Goal: Information Seeking & Learning: Learn about a topic

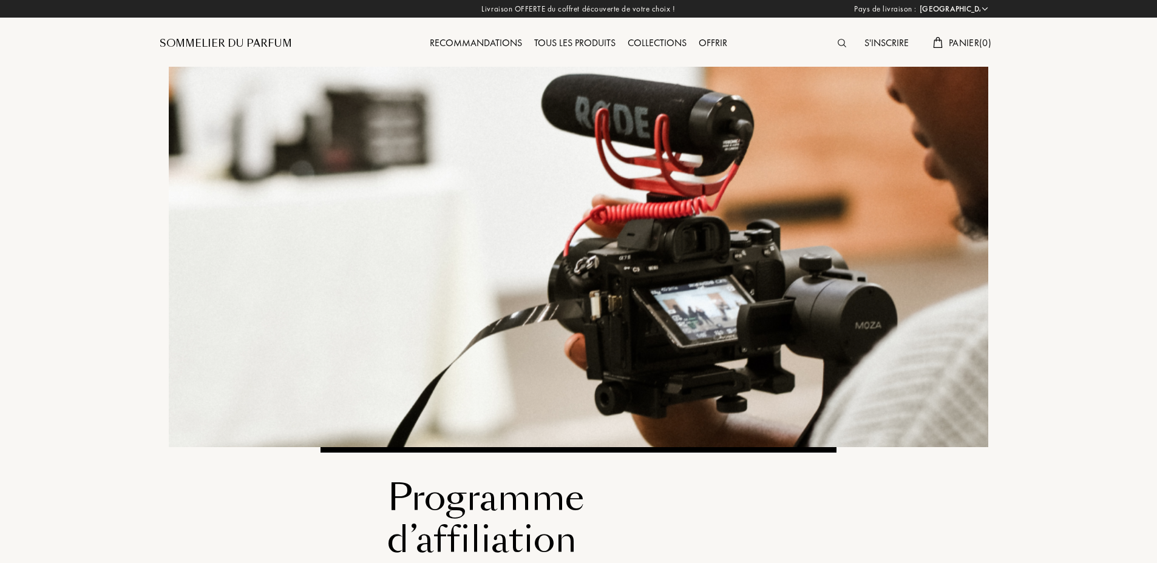
select select "FR"
click at [494, 43] on div "Recommandations" at bounding box center [476, 44] width 104 height 16
click at [599, 38] on div "Tous les produits" at bounding box center [575, 44] width 94 height 16
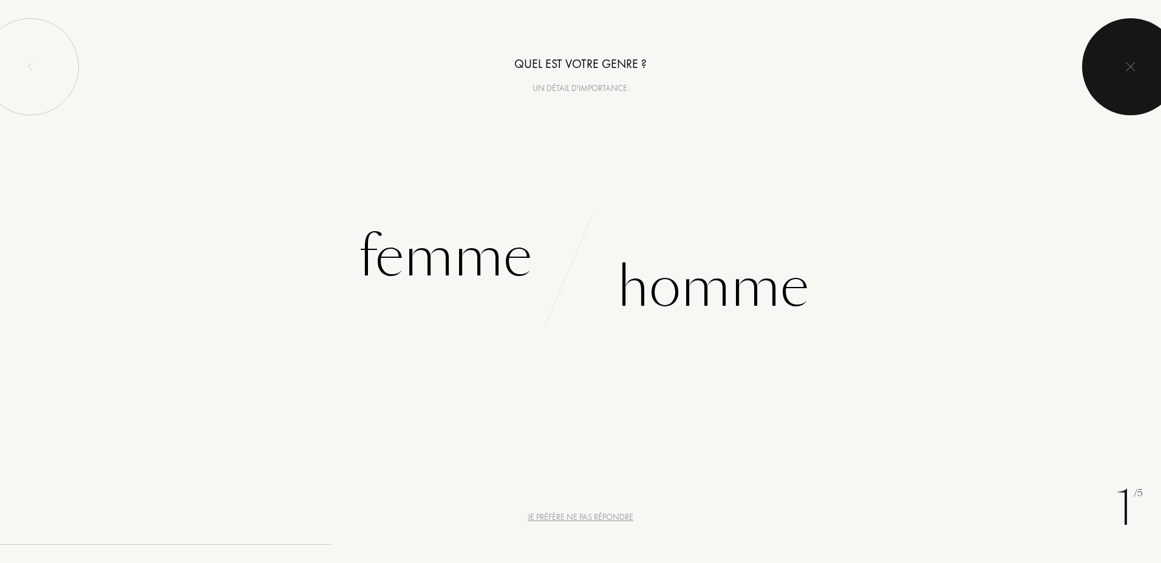
click at [1140, 55] on div at bounding box center [1130, 66] width 97 height 97
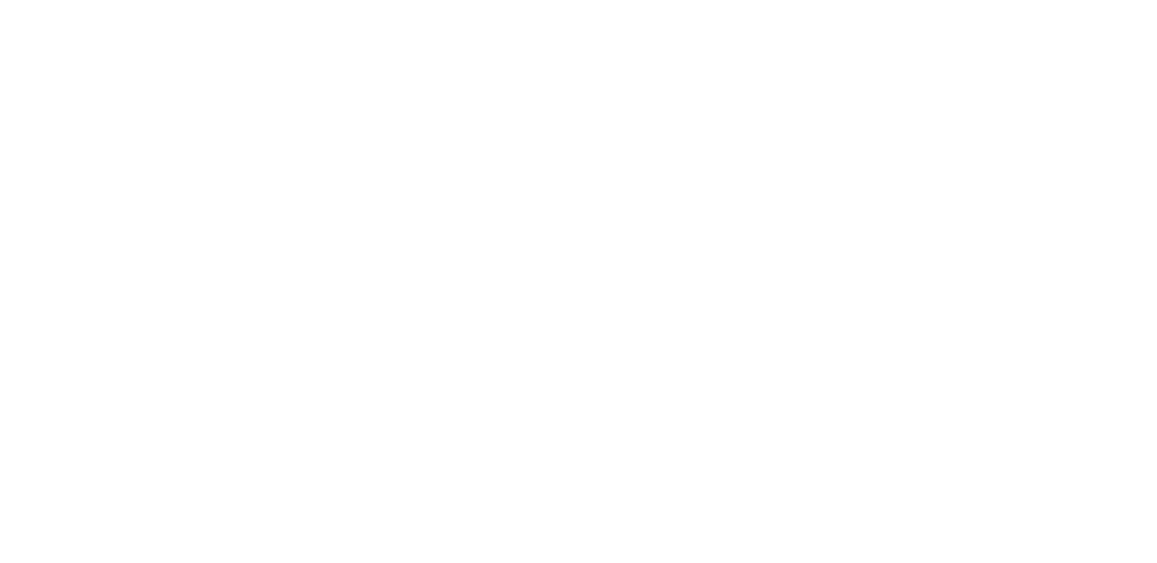
select select "FR"
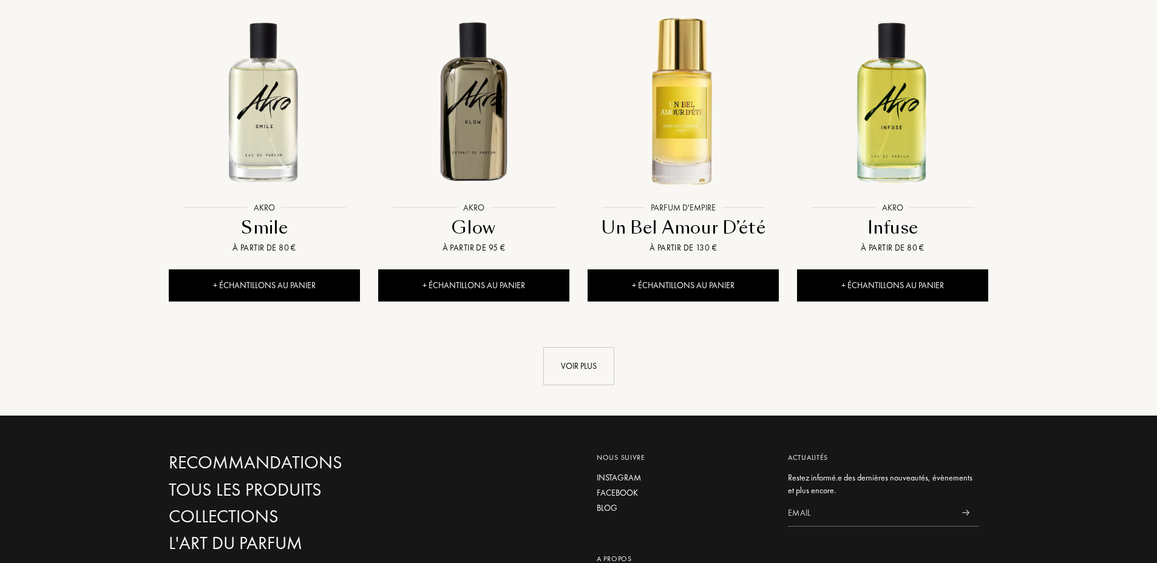
scroll to position [1275, 0]
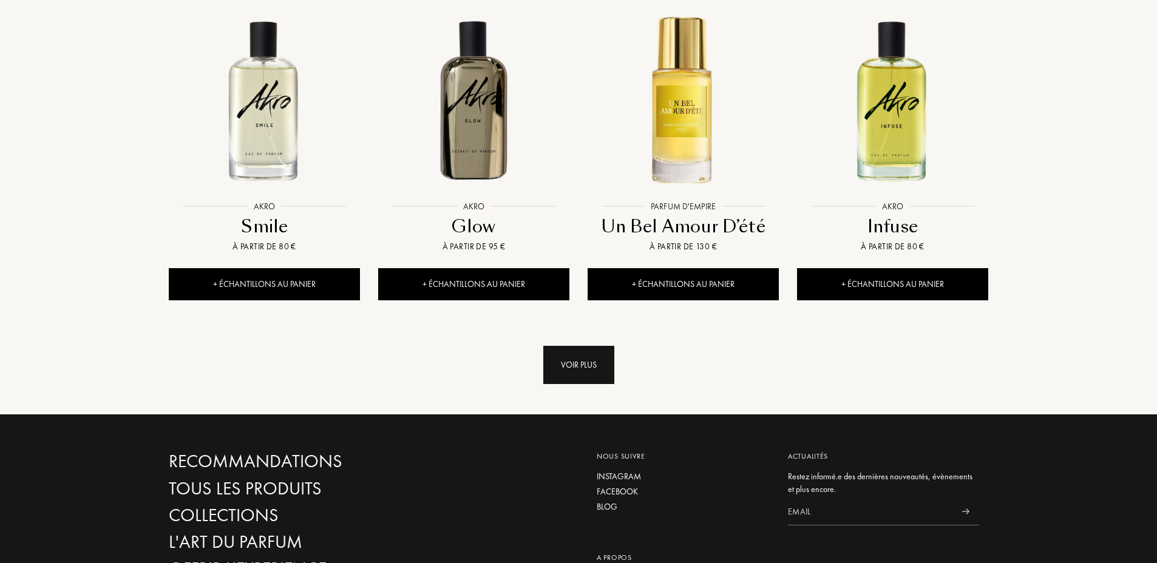
click at [577, 346] on div "Voir plus" at bounding box center [578, 365] width 71 height 38
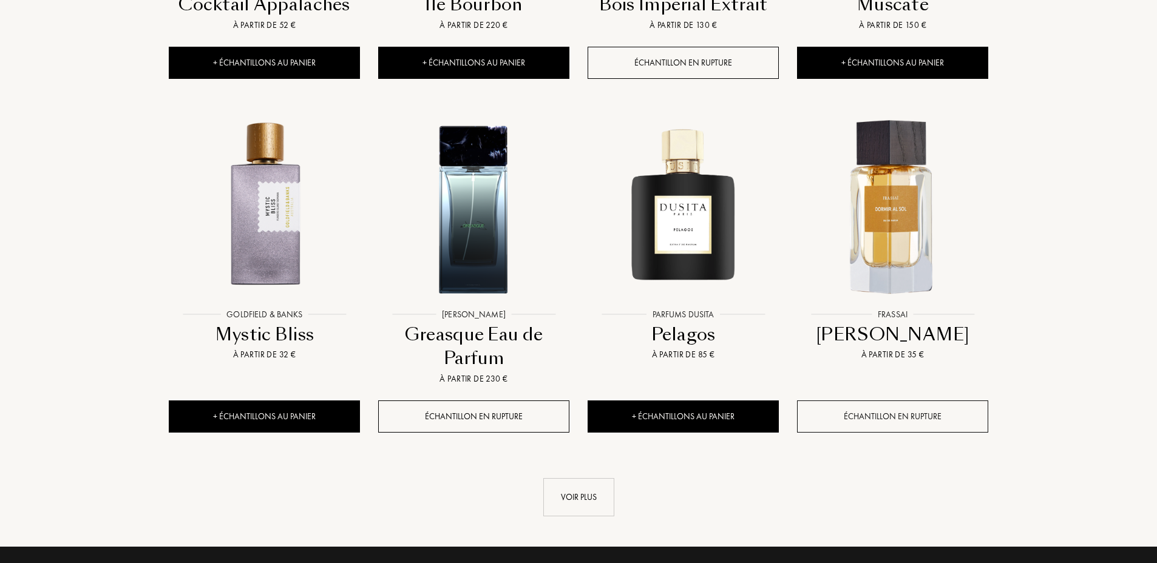
scroll to position [2186, 0]
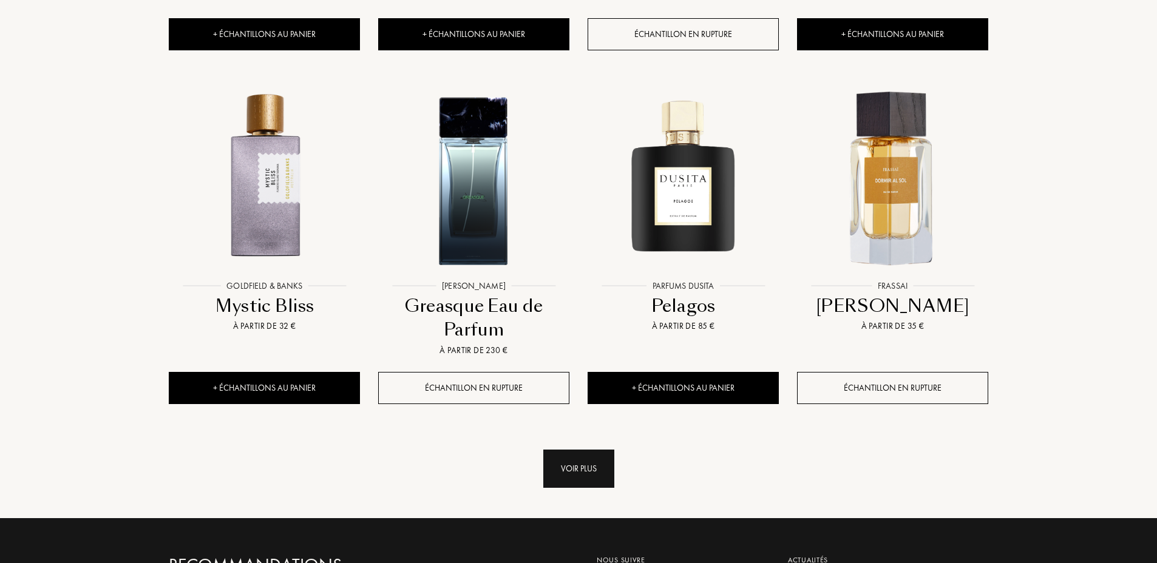
click at [604, 450] on div "Voir plus" at bounding box center [578, 469] width 71 height 38
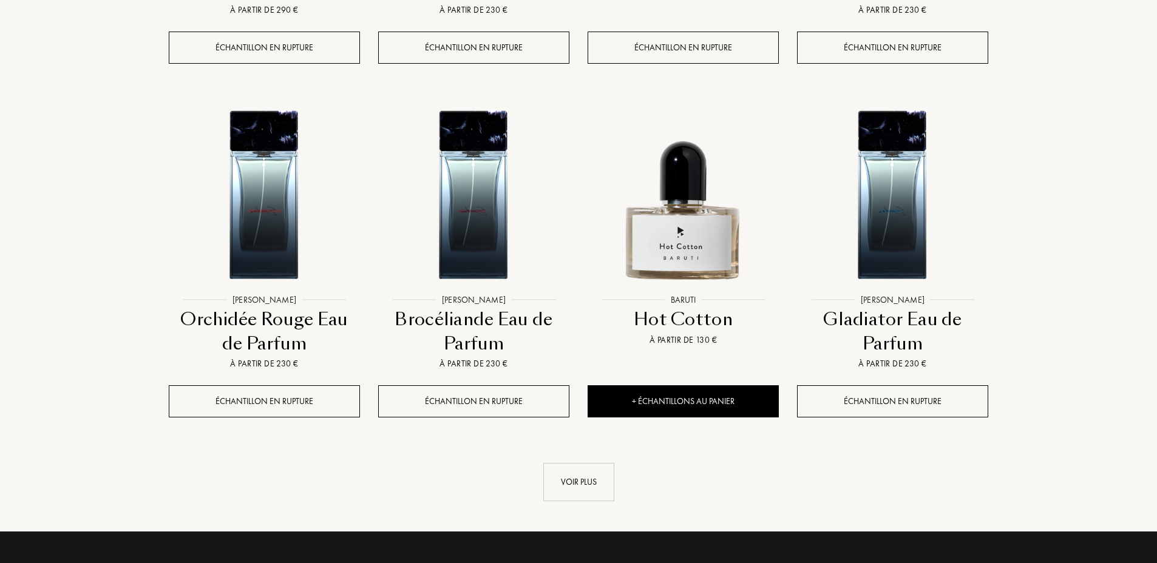
scroll to position [3218, 0]
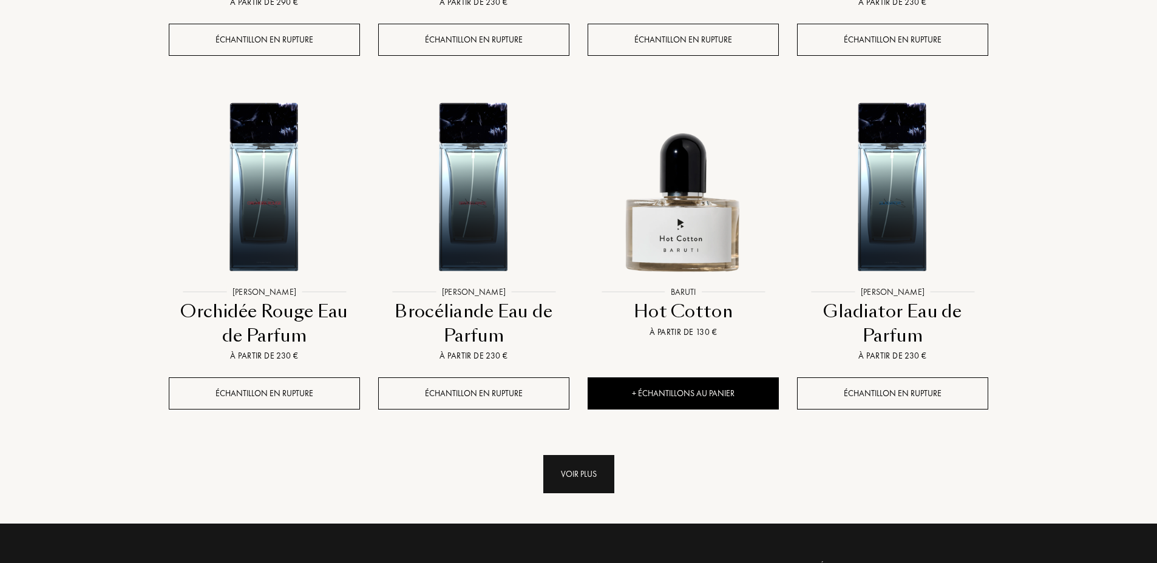
click at [585, 455] on div "Voir plus" at bounding box center [578, 474] width 71 height 38
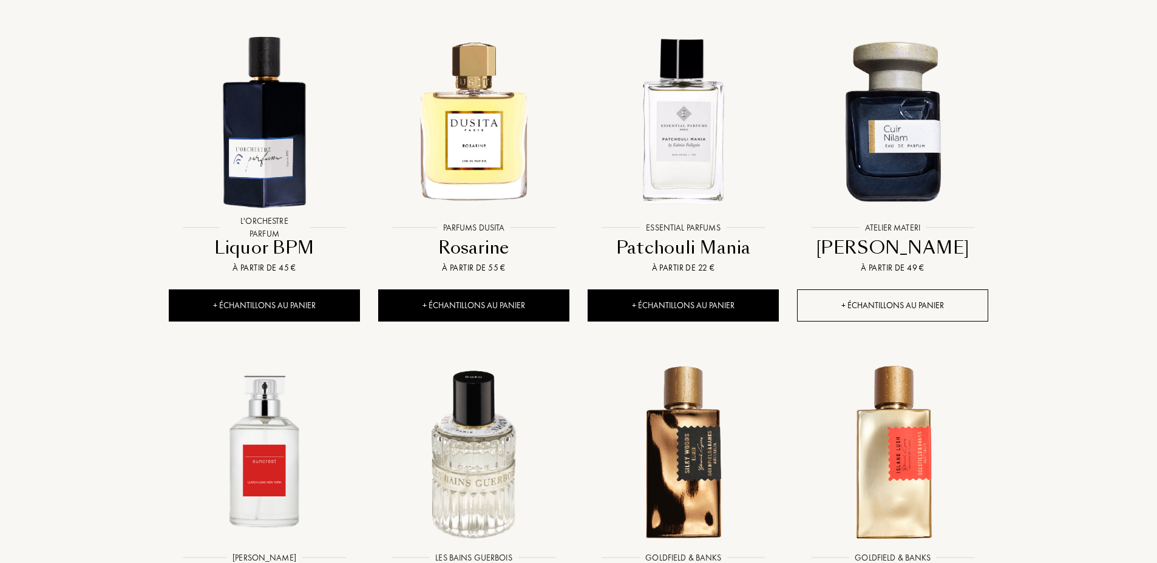
scroll to position [4129, 0]
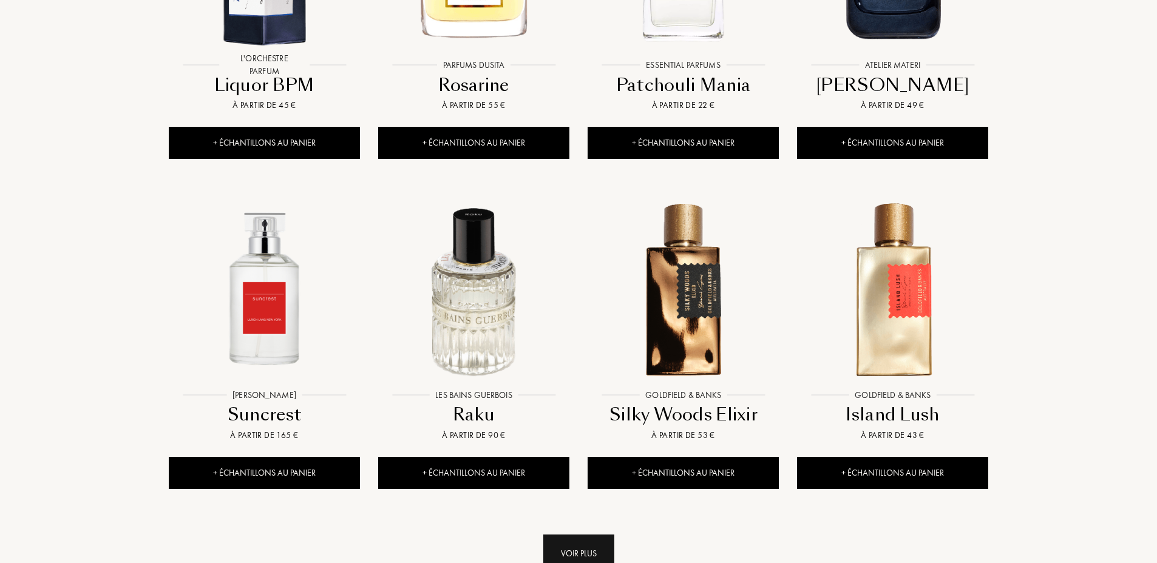
click at [590, 535] on div "Voir plus" at bounding box center [578, 554] width 71 height 38
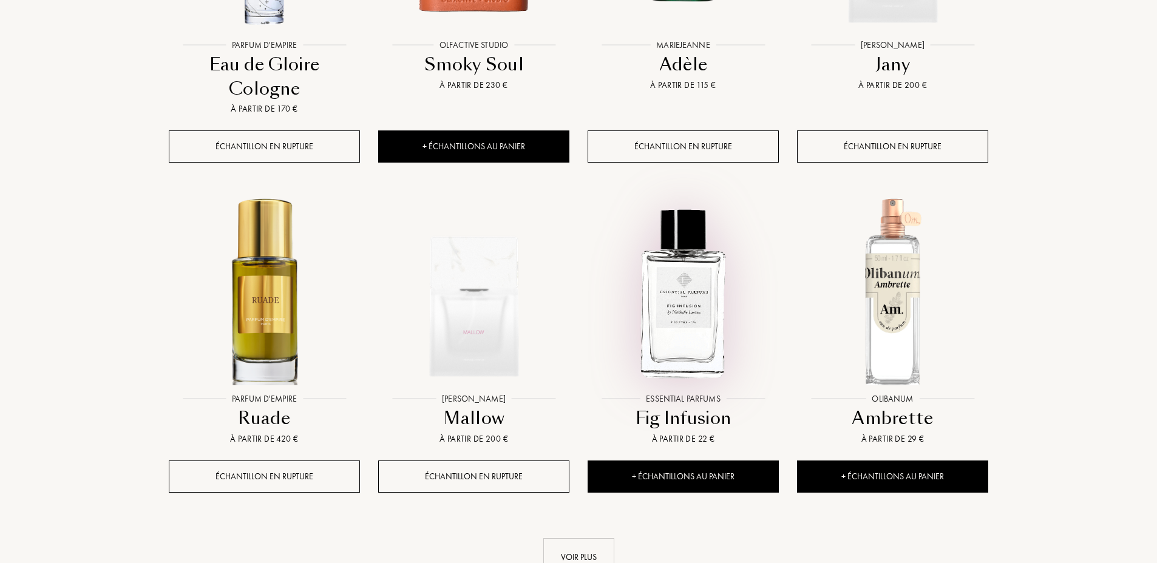
scroll to position [5404, 0]
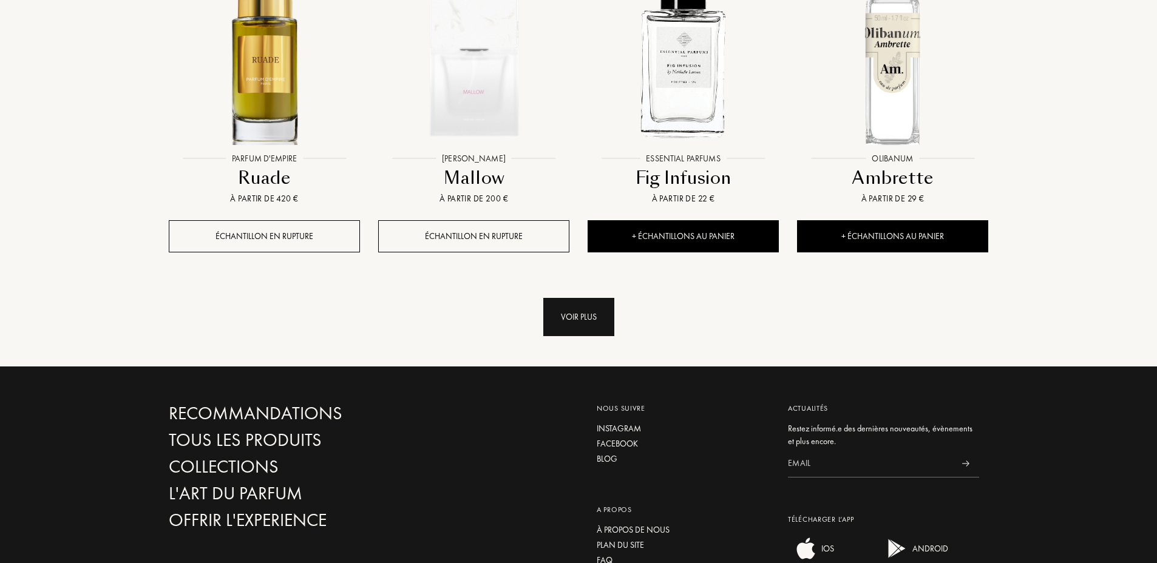
click at [604, 298] on div "Voir plus" at bounding box center [578, 317] width 71 height 38
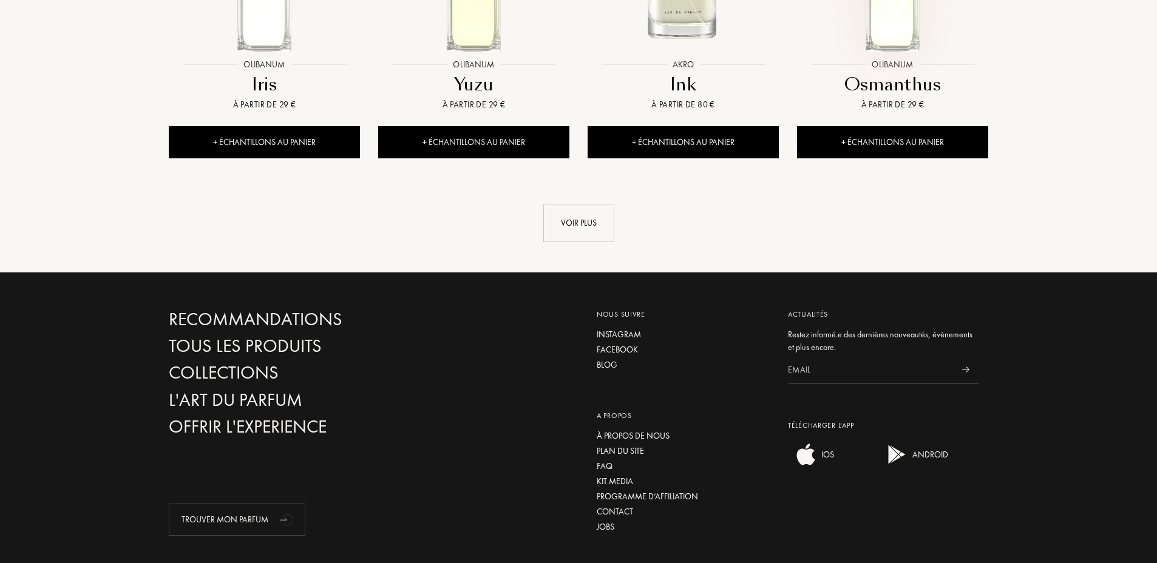
scroll to position [6498, 0]
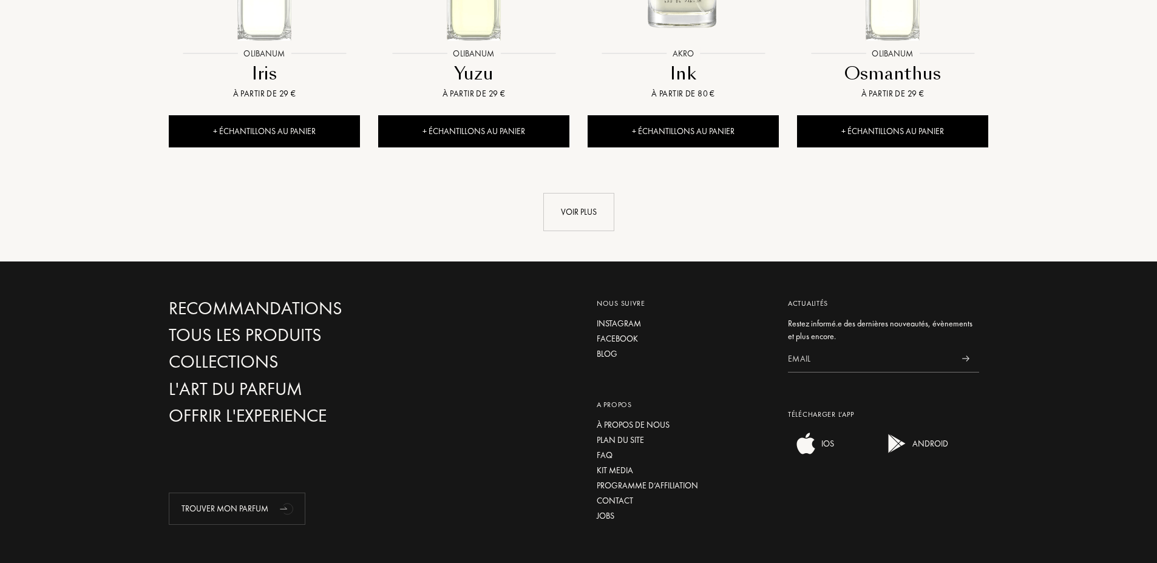
click at [515, 193] on link "Voir plus" at bounding box center [579, 212] width 820 height 38
click at [540, 193] on link "Voir plus" at bounding box center [579, 212] width 820 height 38
click at [551, 193] on div "Voir plus" at bounding box center [578, 212] width 71 height 38
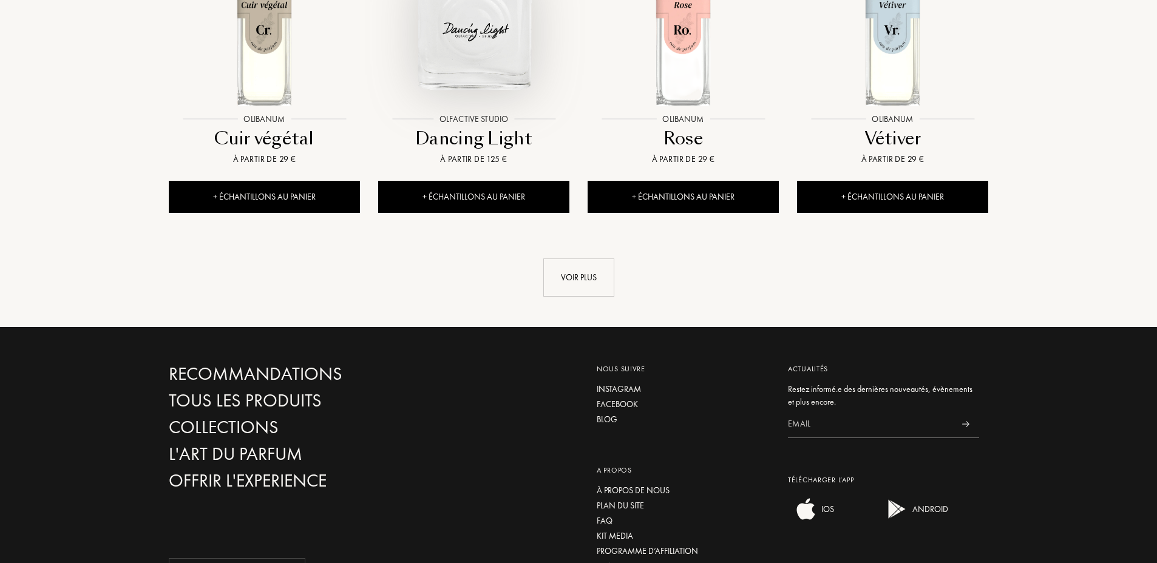
scroll to position [7489, 0]
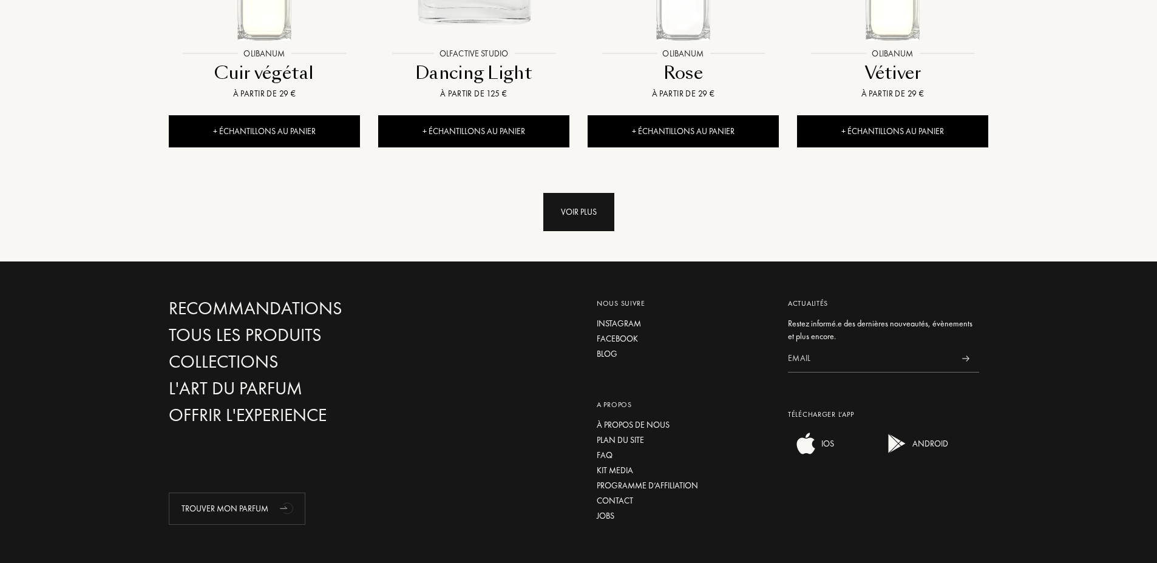
click at [601, 193] on div "Voir plus" at bounding box center [578, 212] width 71 height 38
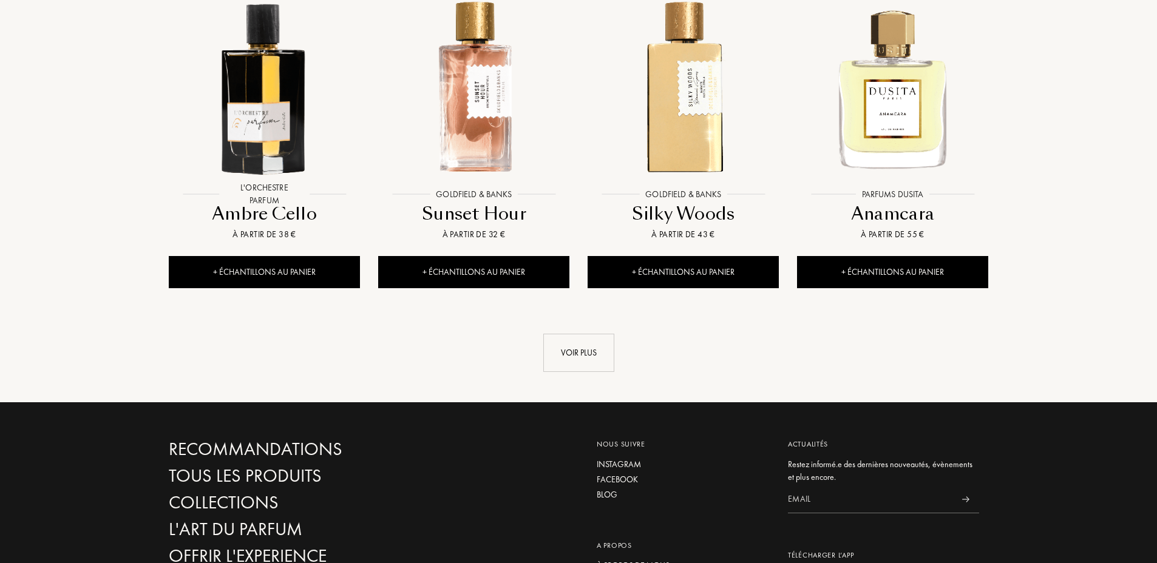
scroll to position [8339, 0]
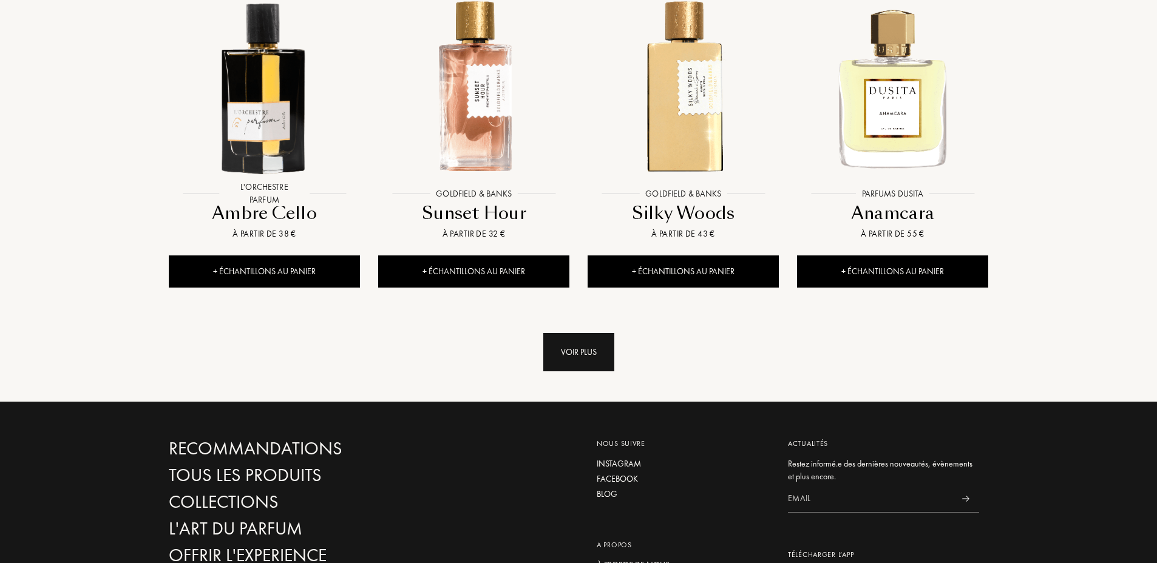
click at [613, 333] on div "Voir plus" at bounding box center [578, 352] width 71 height 38
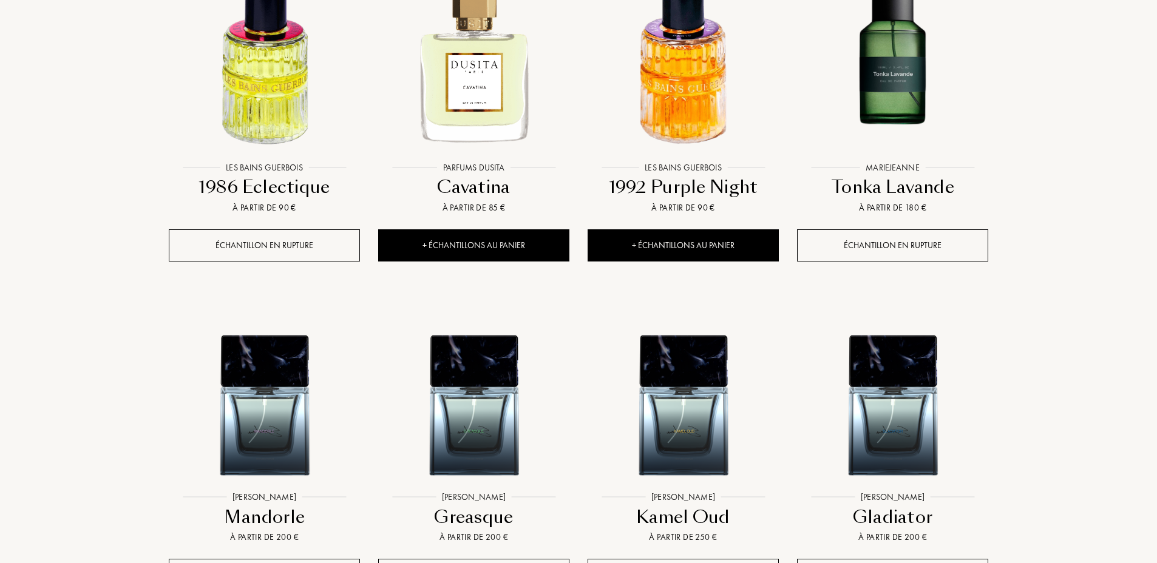
scroll to position [9128, 0]
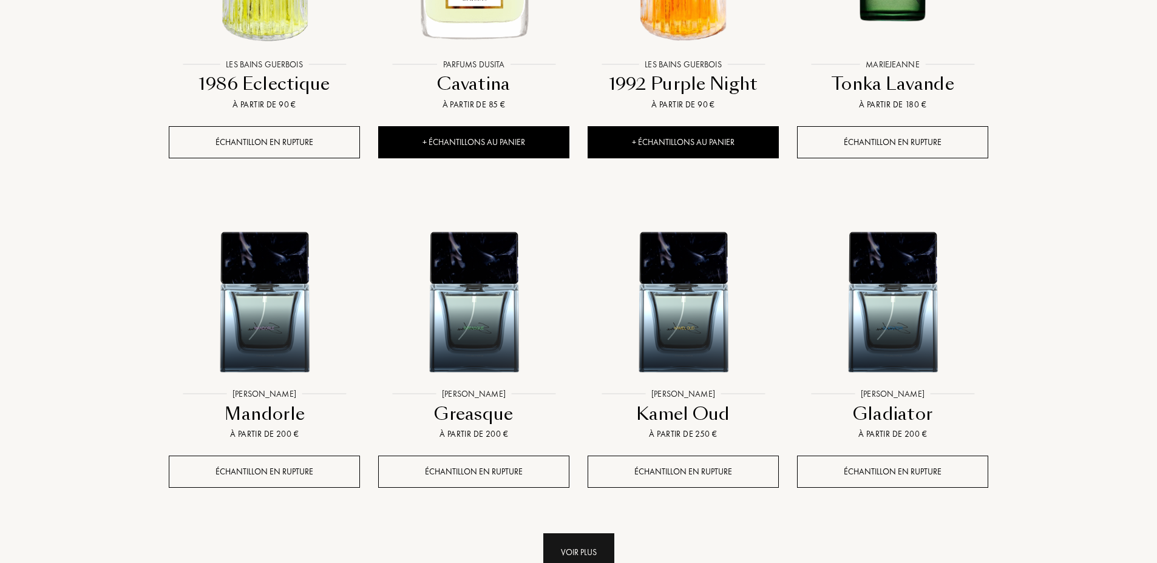
click at [585, 534] on div "Voir plus" at bounding box center [578, 553] width 71 height 38
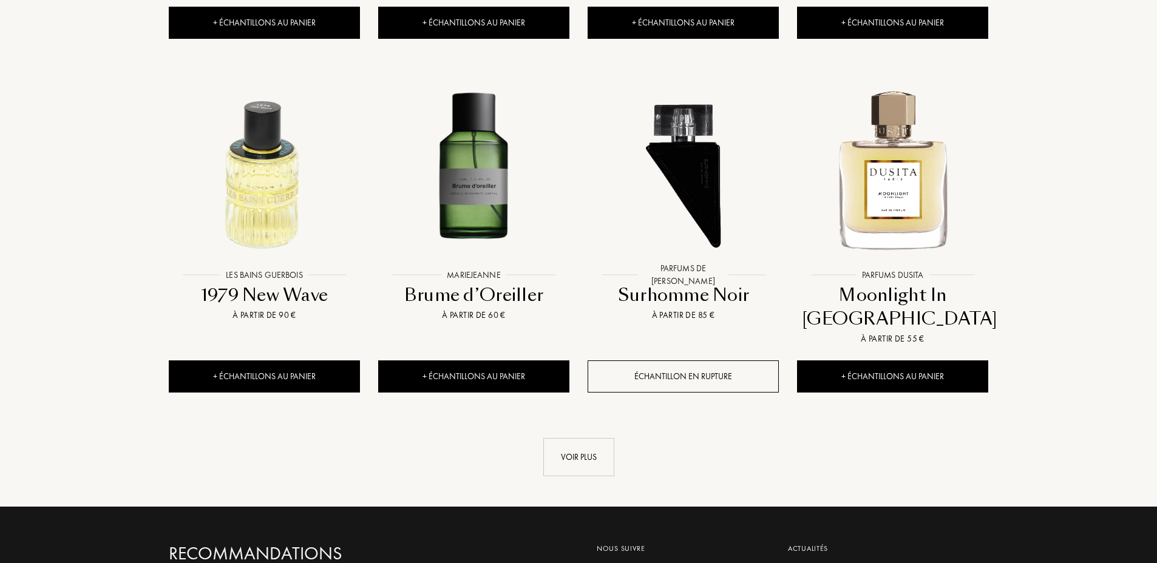
scroll to position [10342, 0]
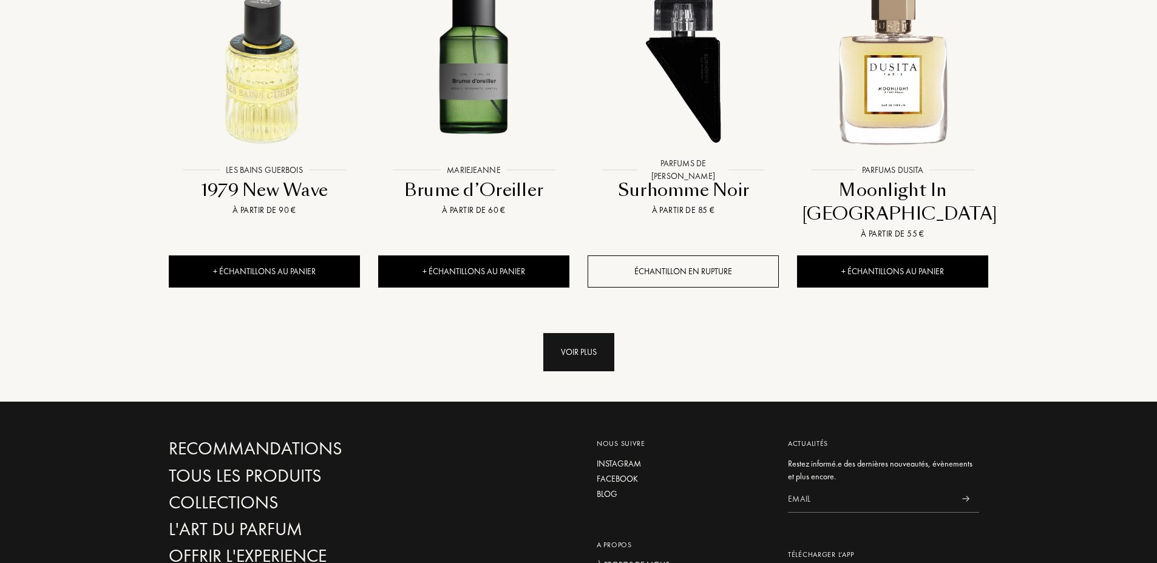
click at [594, 333] on div "Voir plus" at bounding box center [578, 352] width 71 height 38
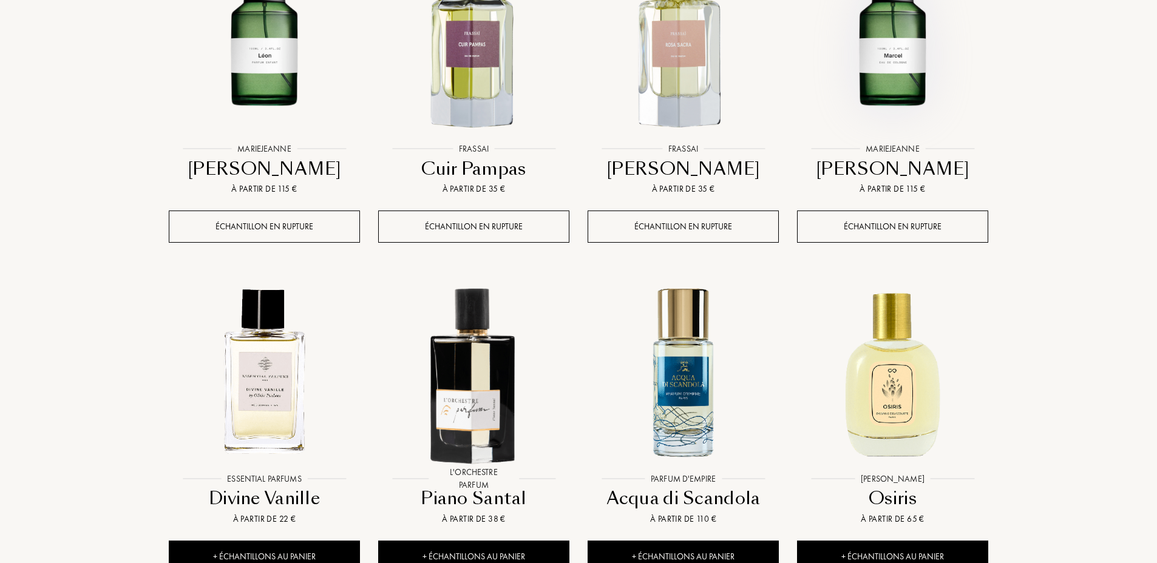
scroll to position [11131, 0]
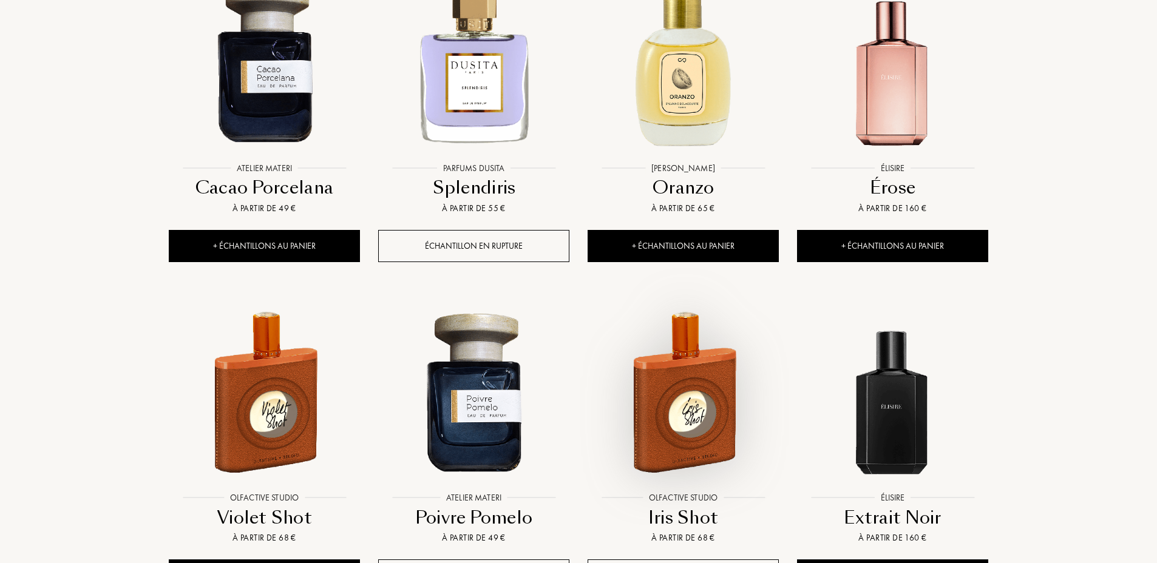
scroll to position [12346, 0]
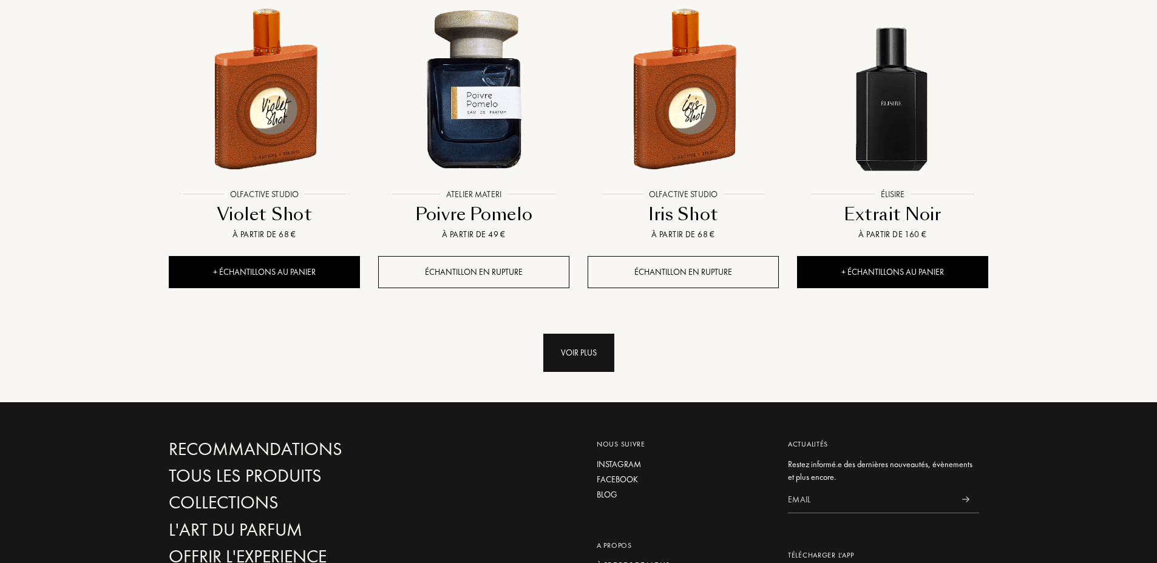
click at [576, 334] on div "Voir plus" at bounding box center [578, 353] width 71 height 38
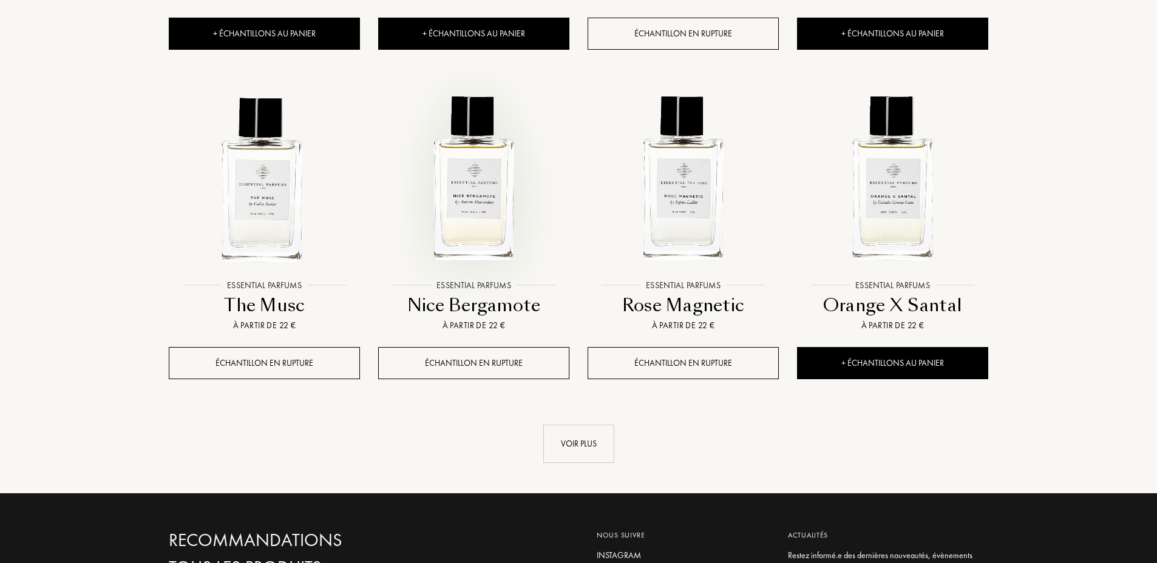
scroll to position [13378, 0]
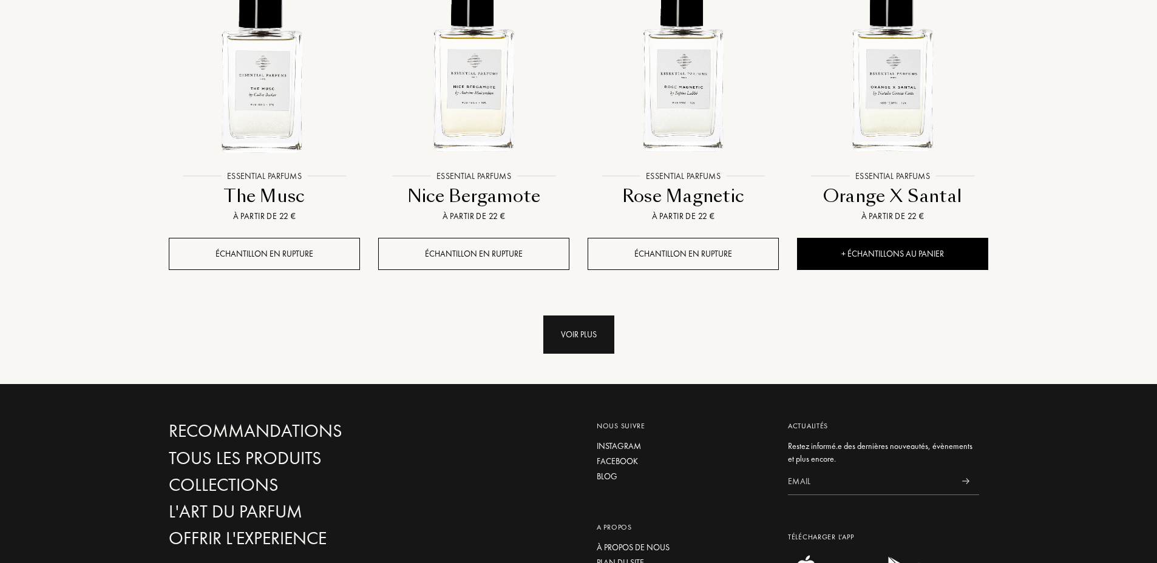
click at [580, 316] on div "Voir plus" at bounding box center [578, 335] width 71 height 38
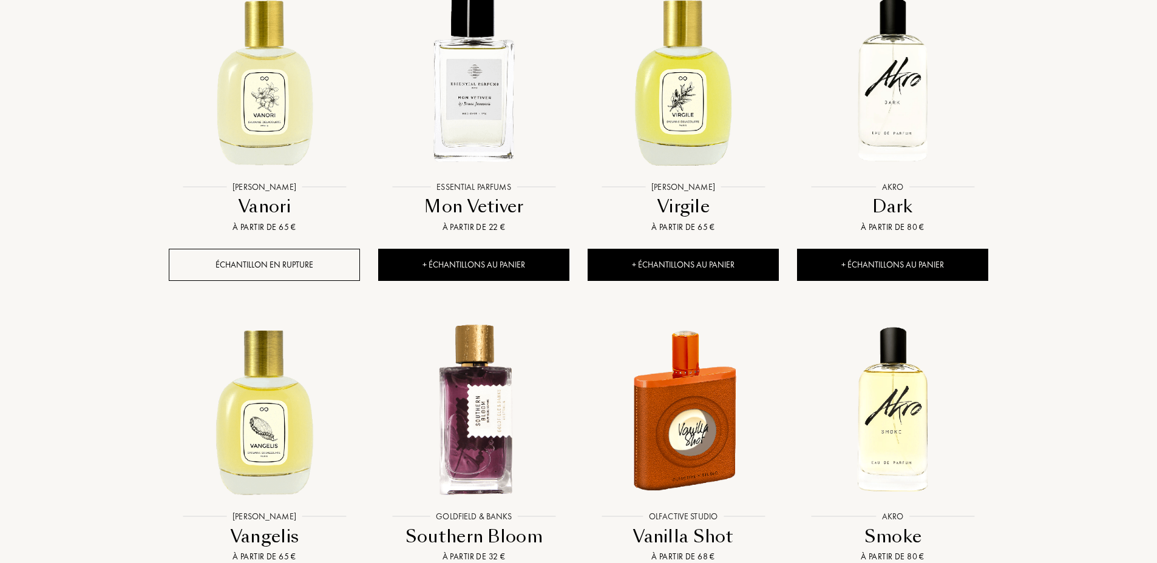
scroll to position [14228, 0]
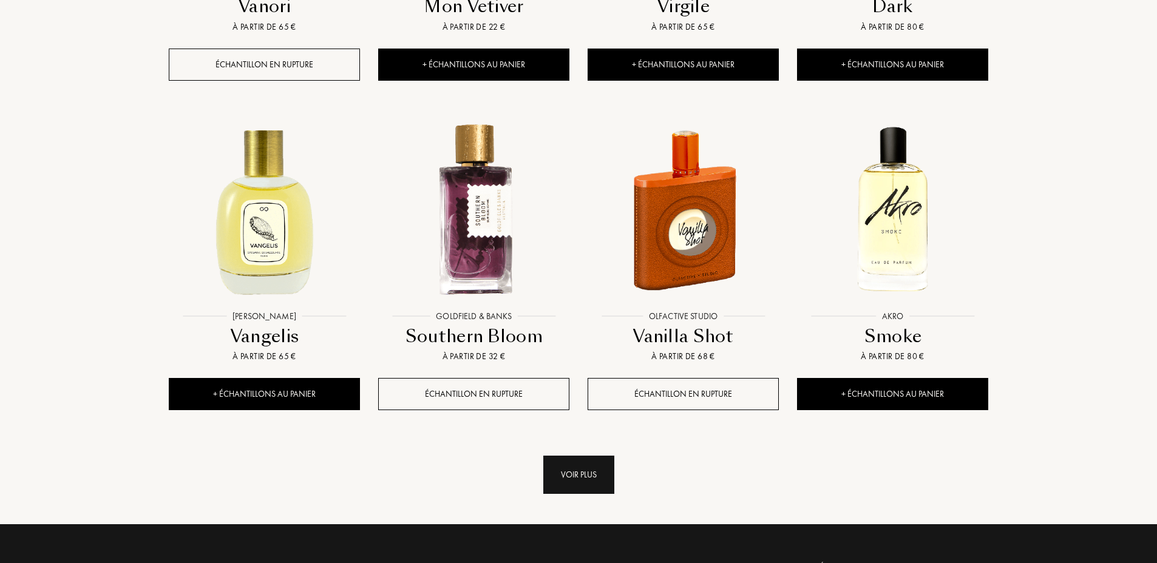
click at [569, 456] on div "Voir plus" at bounding box center [578, 475] width 71 height 38
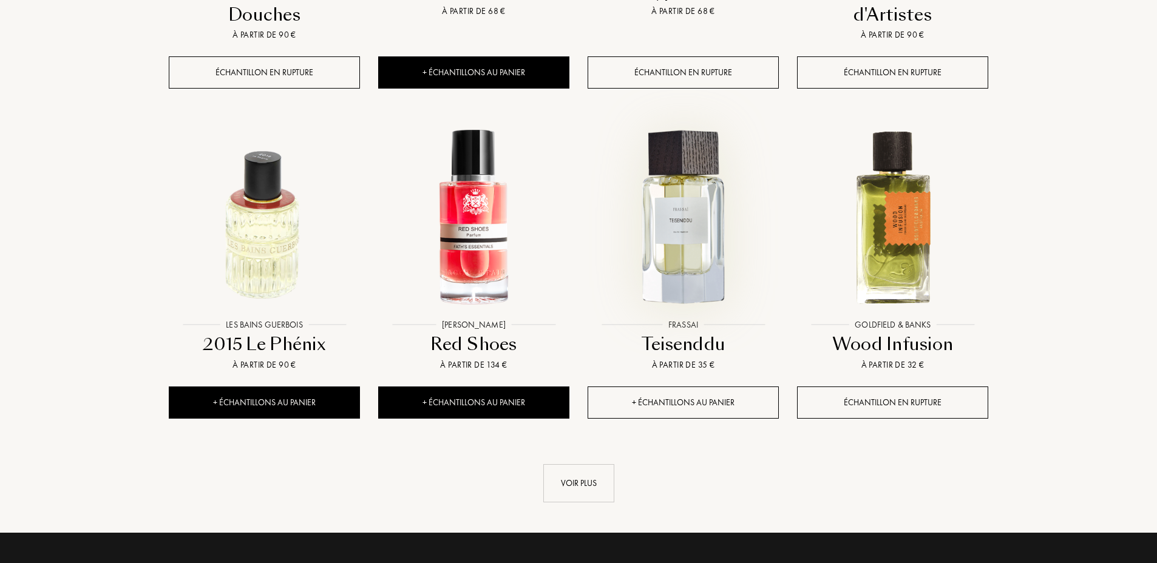
scroll to position [15260, 0]
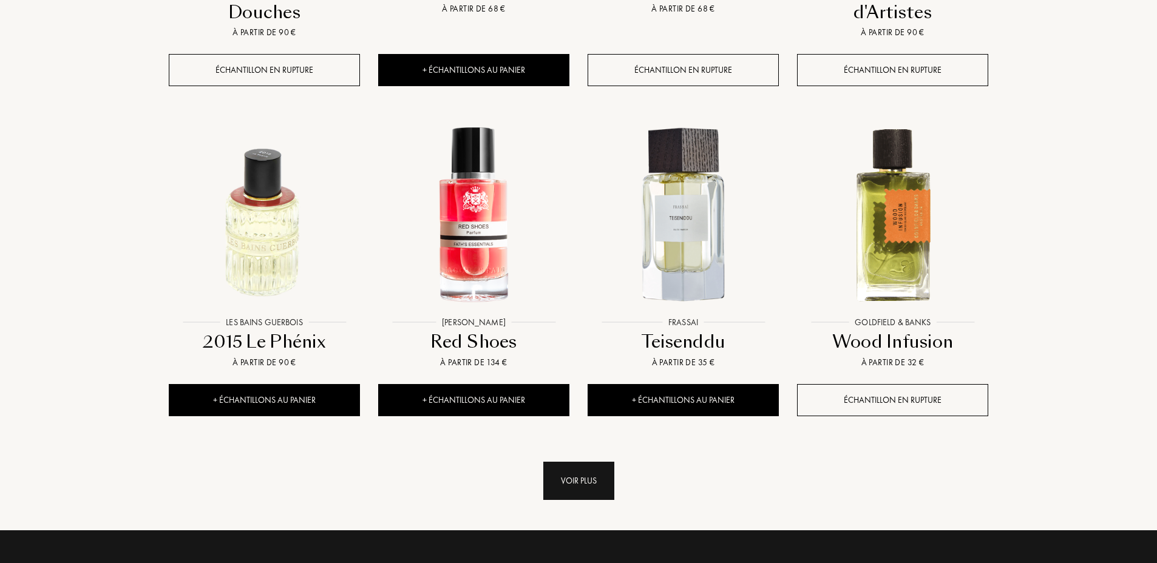
click at [567, 462] on div "Voir plus" at bounding box center [578, 481] width 71 height 38
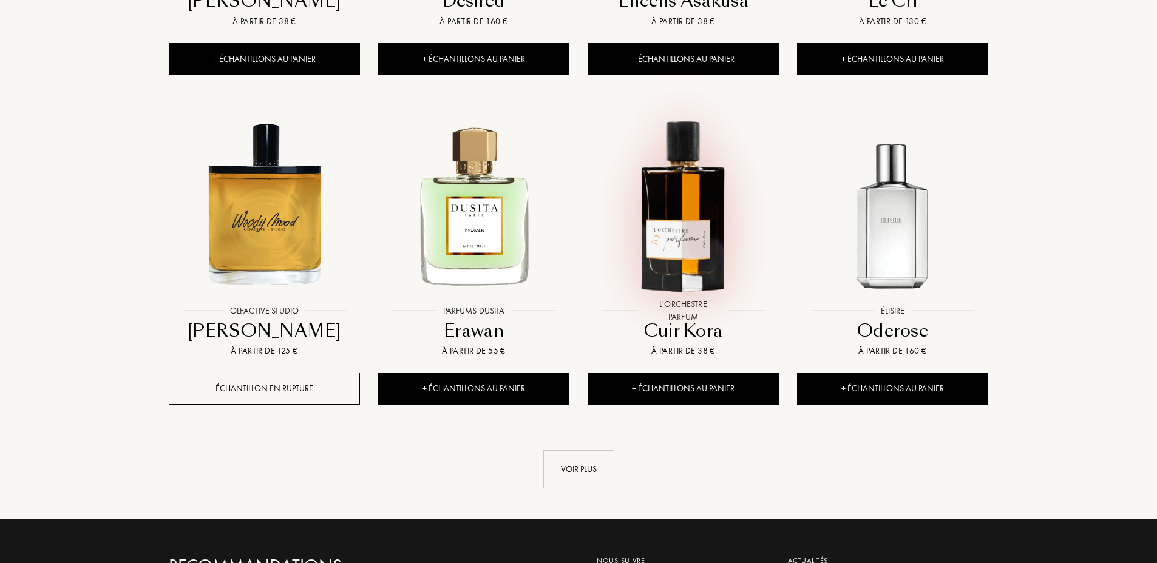
scroll to position [16292, 0]
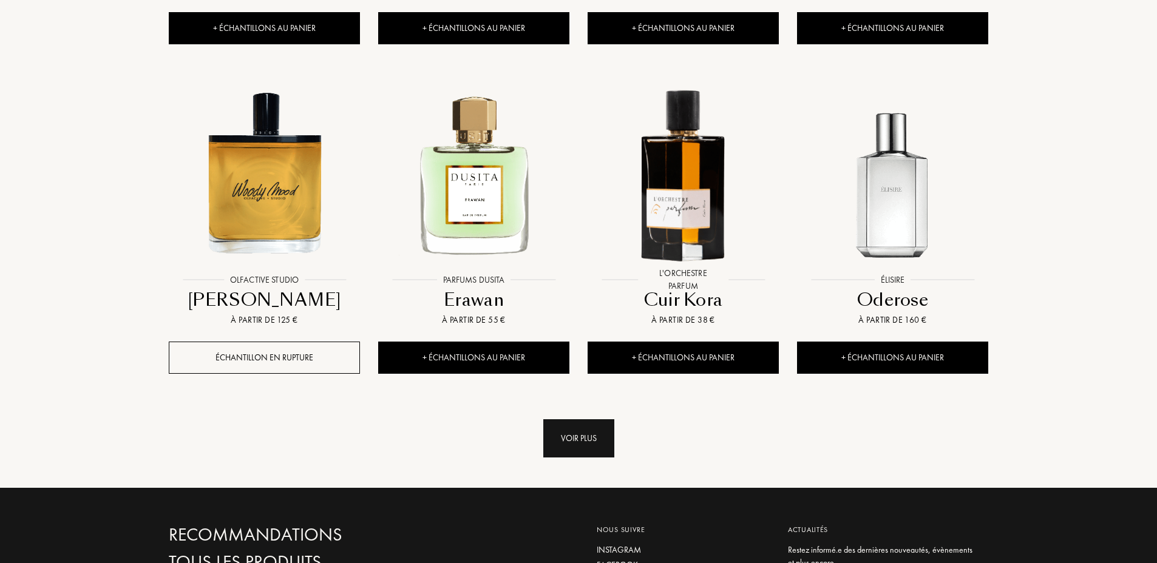
click at [590, 420] on div "Voir plus" at bounding box center [578, 439] width 71 height 38
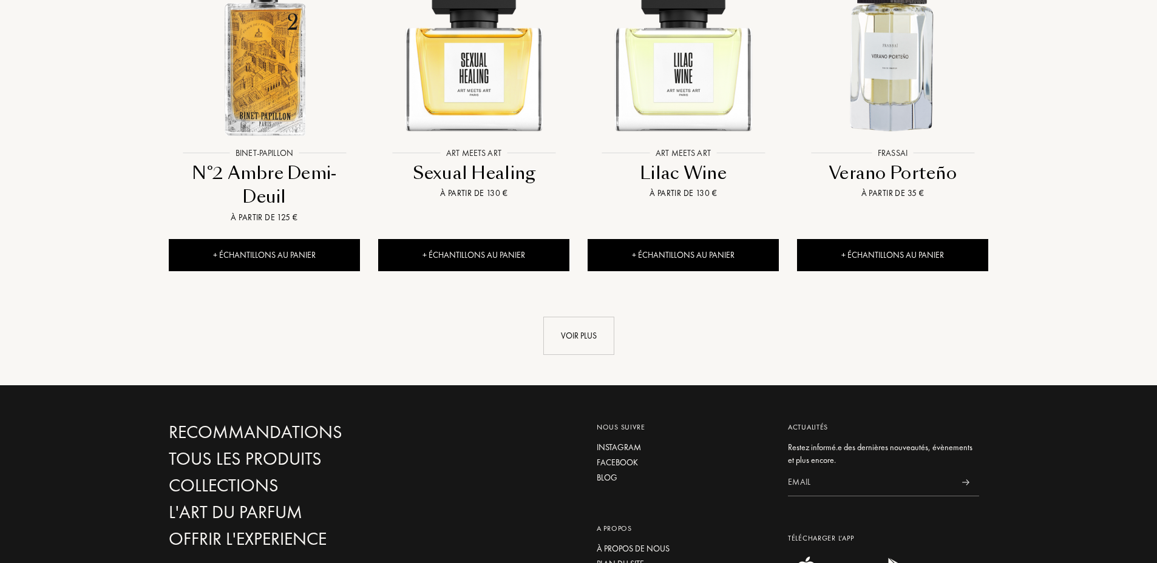
scroll to position [17533, 0]
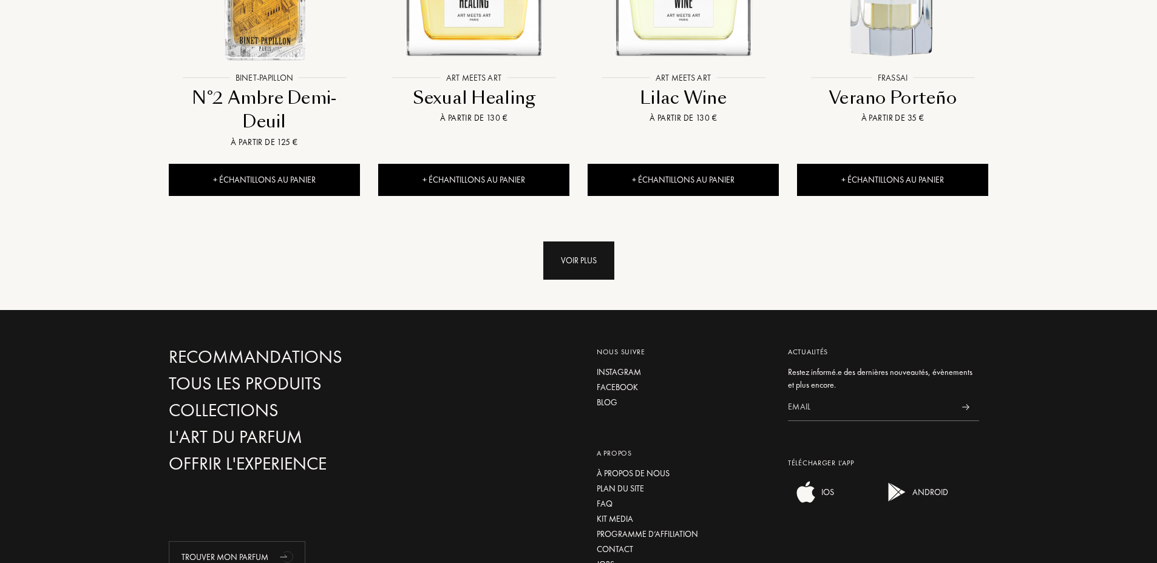
click at [571, 242] on div "Voir plus" at bounding box center [578, 261] width 71 height 38
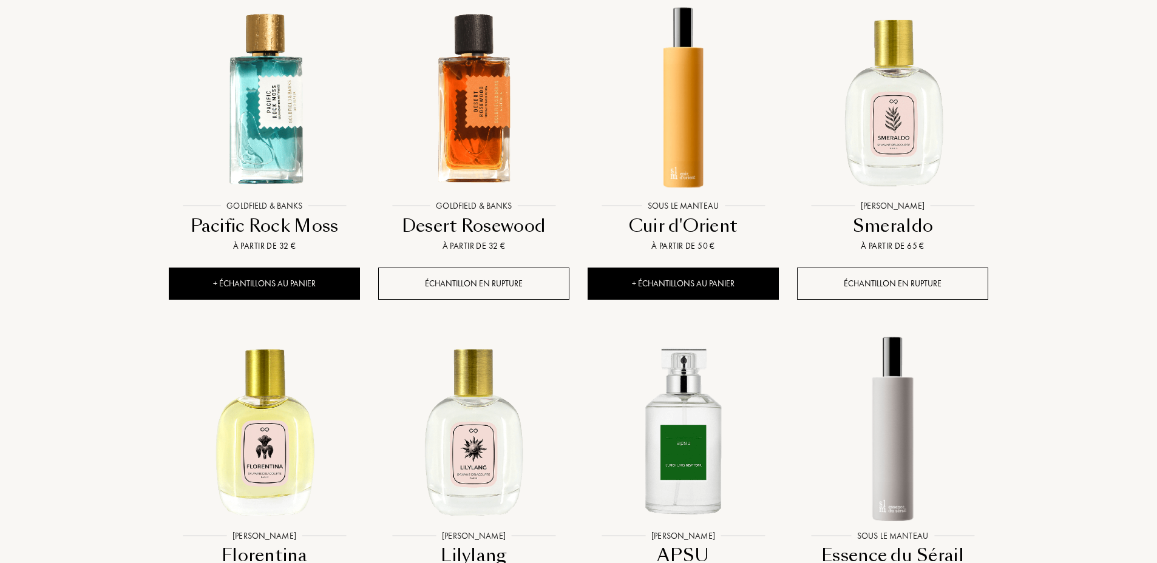
scroll to position [18261, 0]
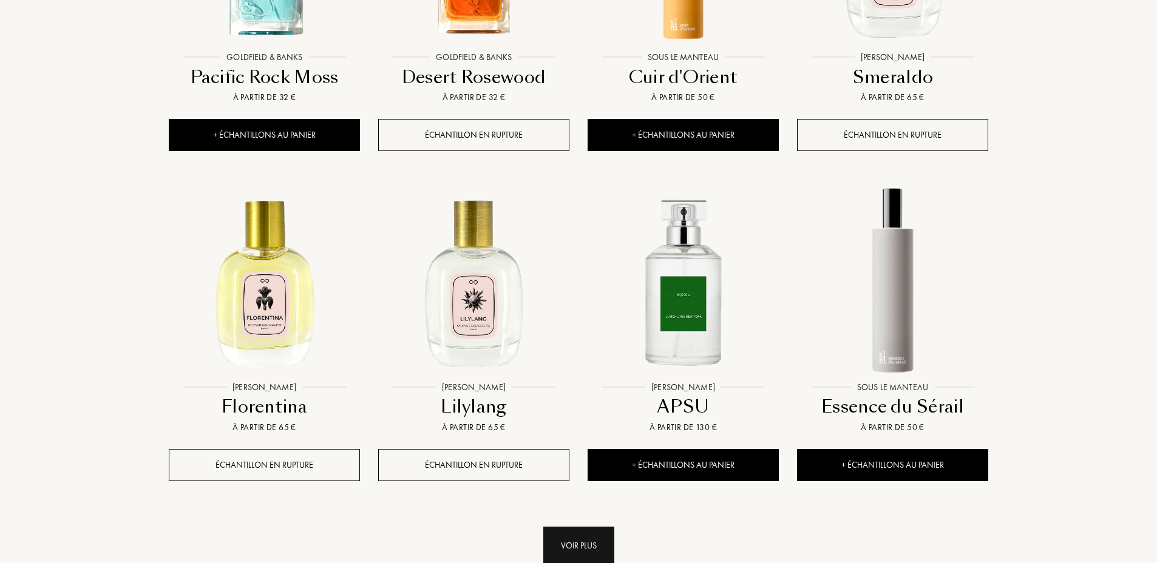
click at [569, 527] on div "Voir plus" at bounding box center [578, 546] width 71 height 38
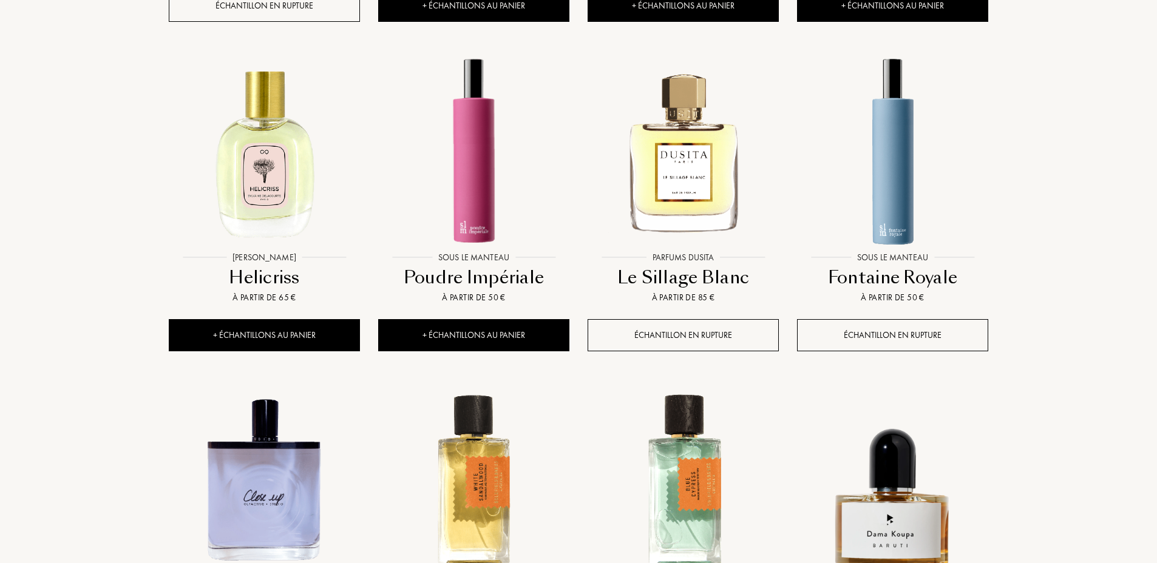
scroll to position [19233, 0]
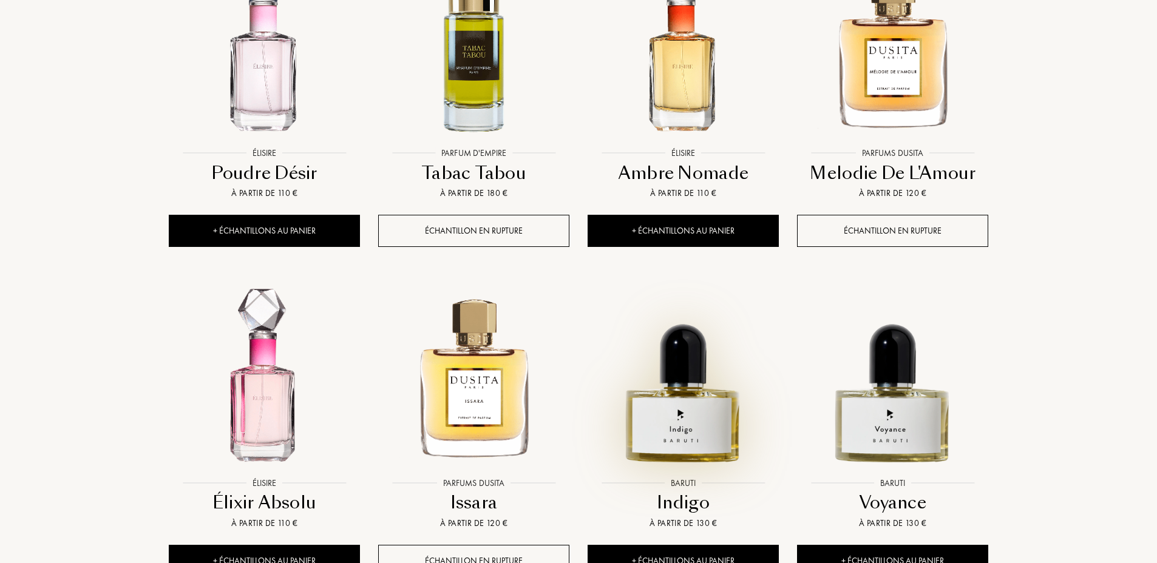
scroll to position [20326, 0]
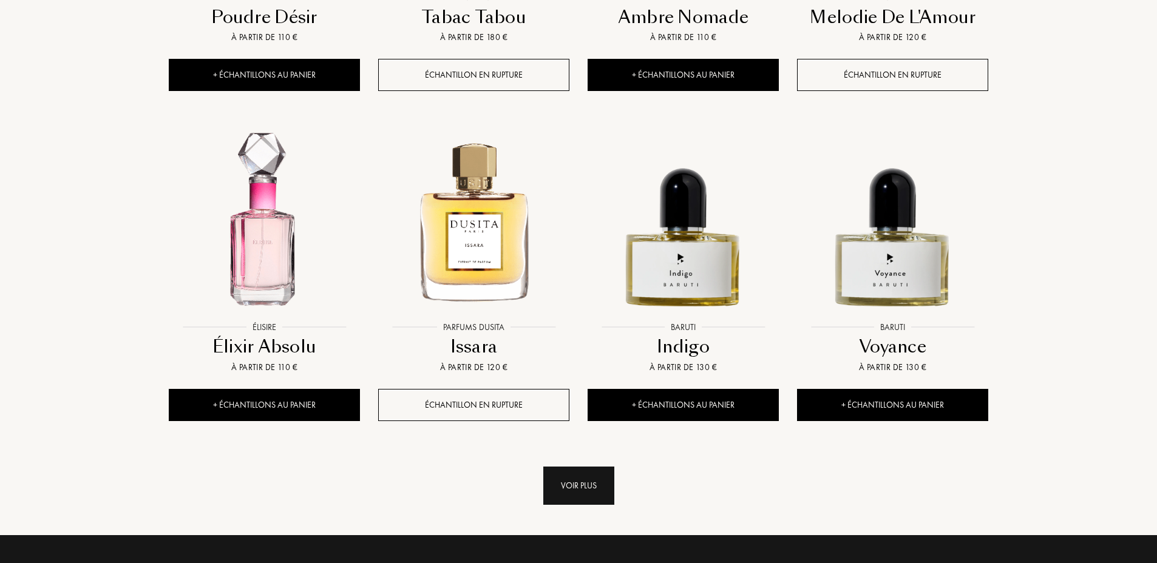
click at [589, 467] on div "Voir plus" at bounding box center [578, 486] width 71 height 38
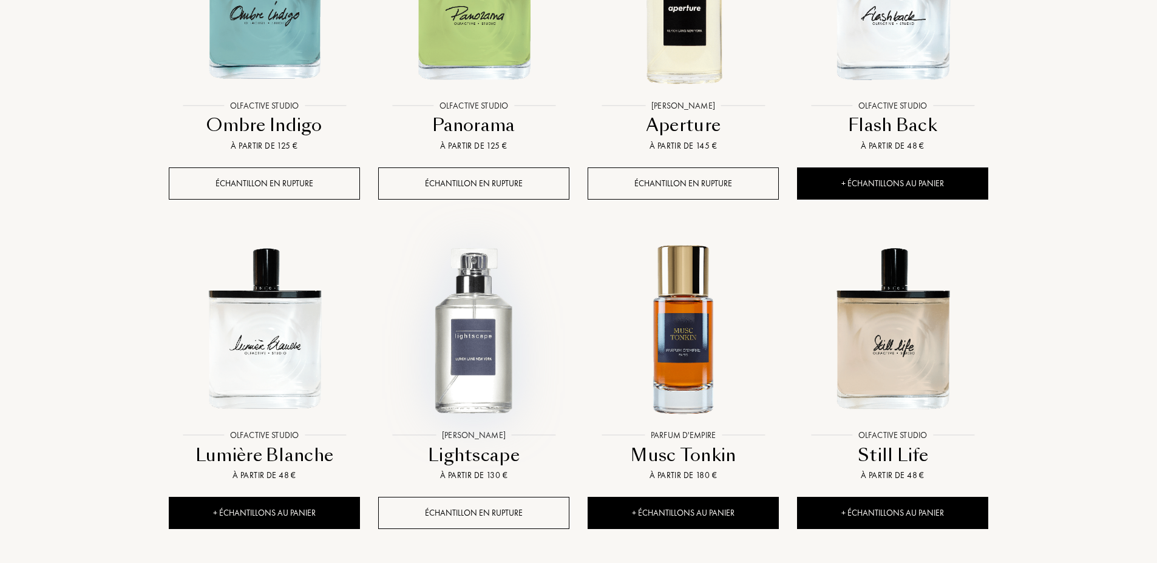
scroll to position [21297, 0]
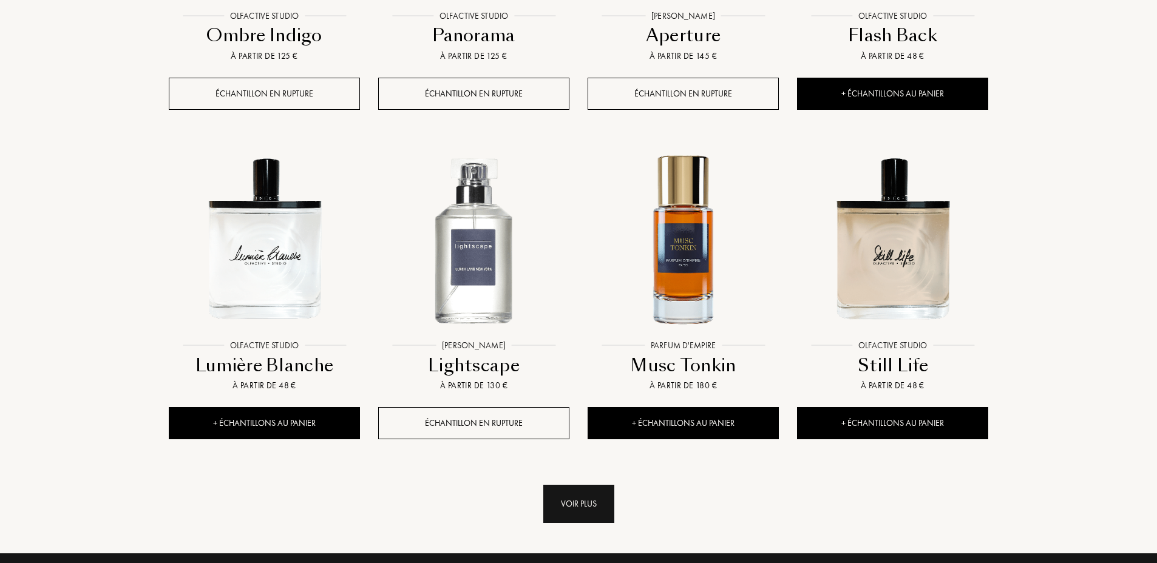
click at [554, 485] on div "Voir plus" at bounding box center [578, 504] width 71 height 38
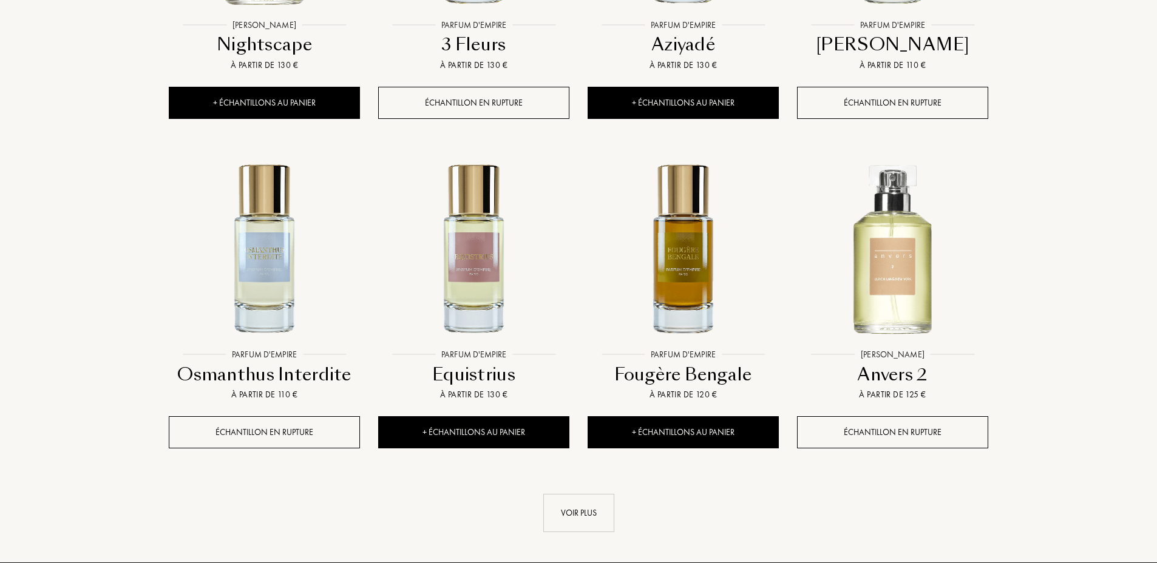
scroll to position [22451, 0]
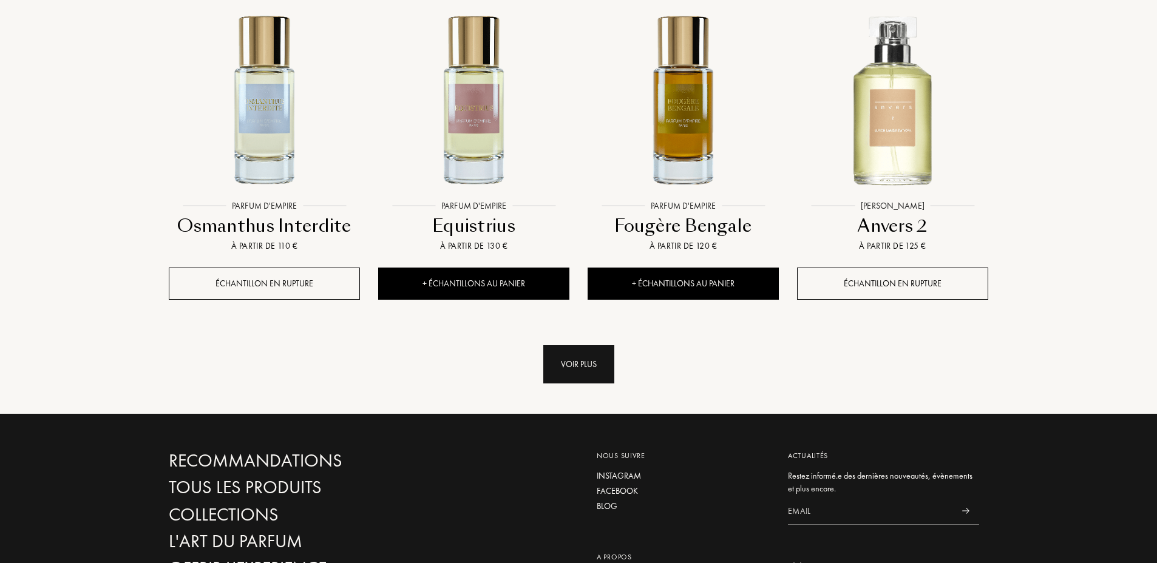
click at [596, 345] on div "Voir plus" at bounding box center [578, 364] width 71 height 38
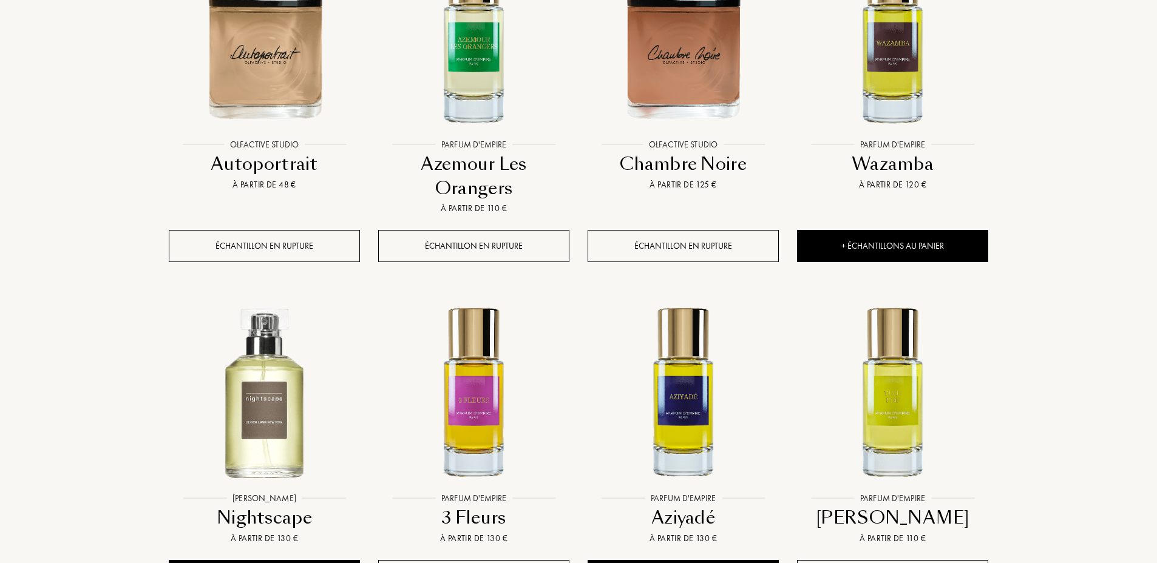
scroll to position [21661, 0]
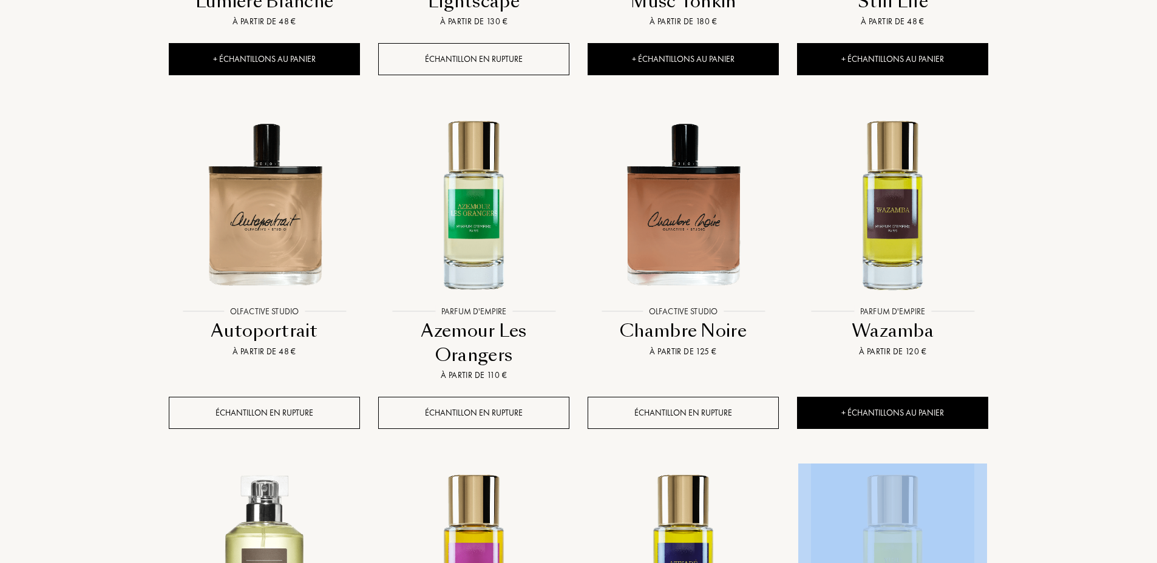
drag, startPoint x: 1157, startPoint y: 519, endPoint x: 1165, endPoint y: 435, distance: 84.8
drag, startPoint x: 1165, startPoint y: 435, endPoint x: 1129, endPoint y: 500, distance: 74.2
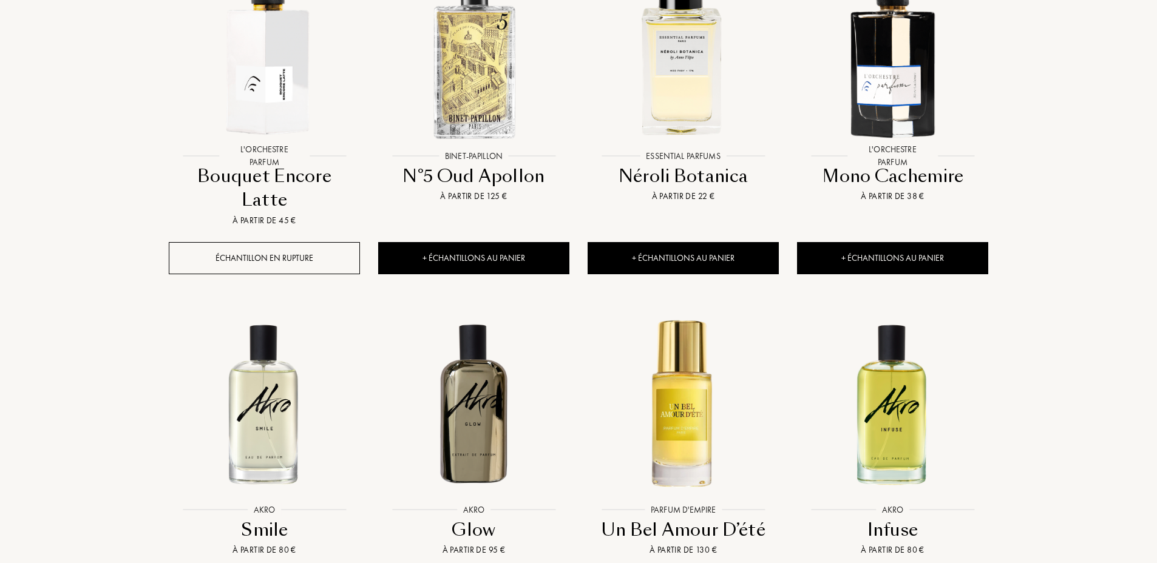
scroll to position [0, 0]
